Goal: Task Accomplishment & Management: Use online tool/utility

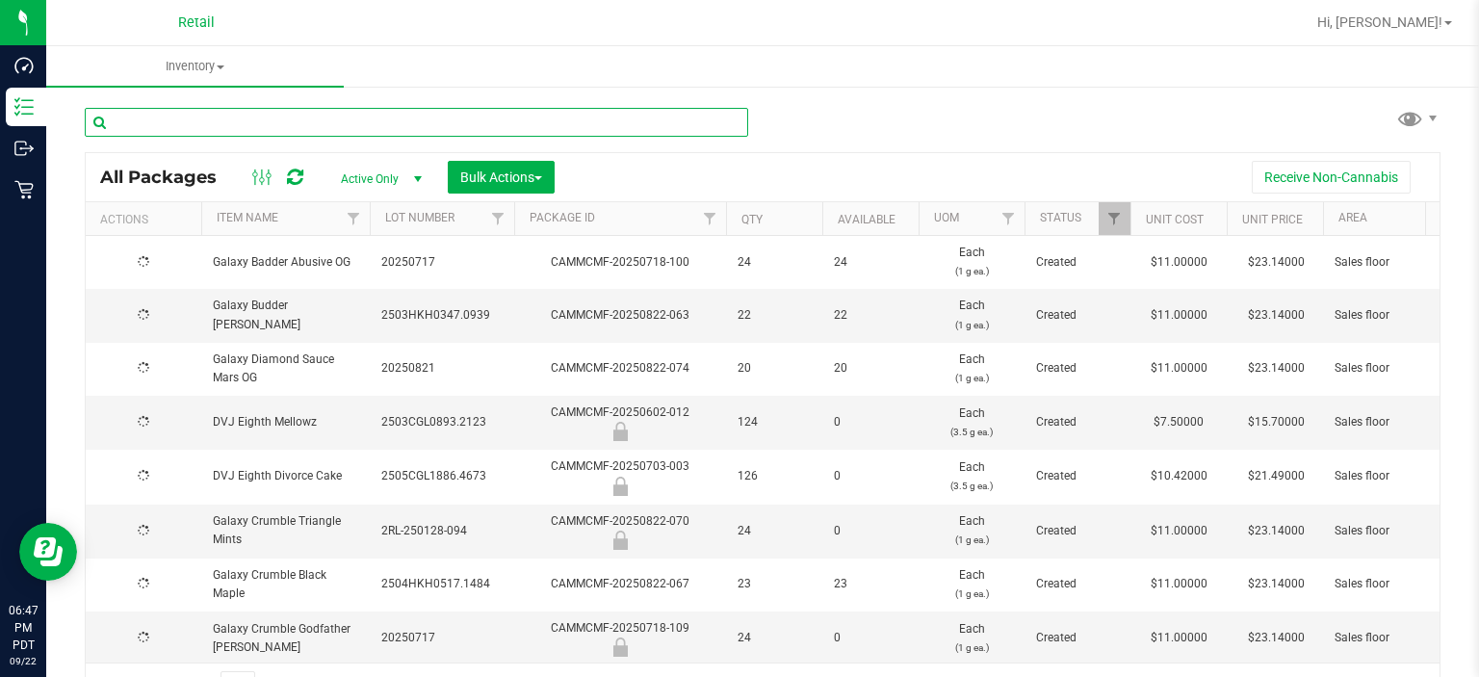
click at [384, 116] on input "text" at bounding box center [417, 122] width 664 height 29
click at [394, 116] on input "text" at bounding box center [417, 122] width 664 height 29
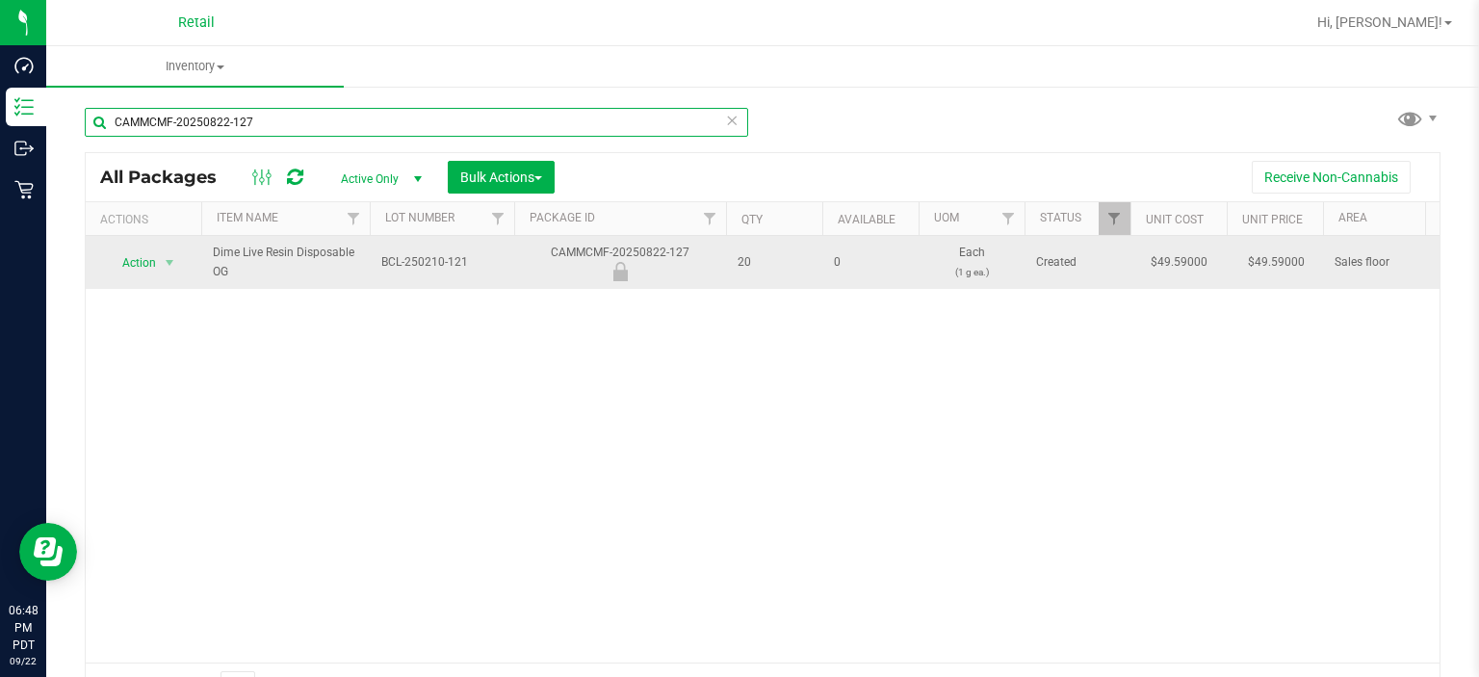
type input "CAMMCMF-20250822-127"
click at [143, 255] on span "Action" at bounding box center [131, 262] width 52 height 27
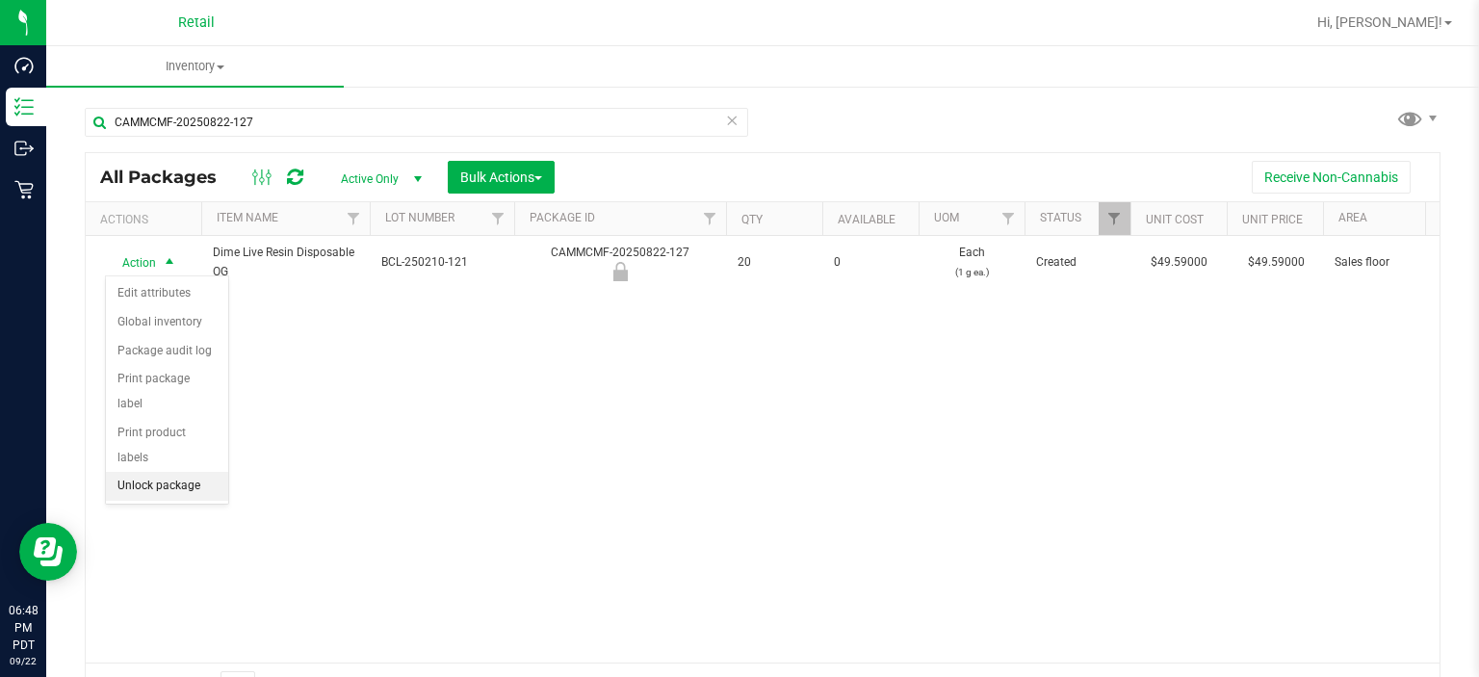
click at [174, 472] on li "Unlock package" at bounding box center [167, 486] width 122 height 29
